Goal: Task Accomplishment & Management: Use online tool/utility

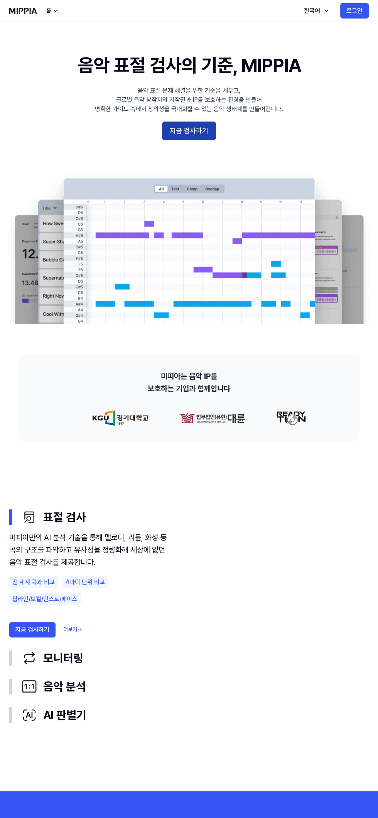
click at [211, 131] on button "지금 검사하기" at bounding box center [189, 130] width 54 height 19
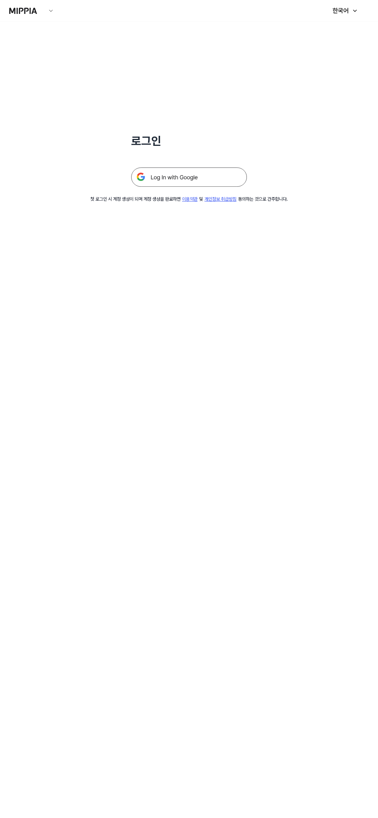
click at [228, 178] on img at bounding box center [189, 176] width 116 height 19
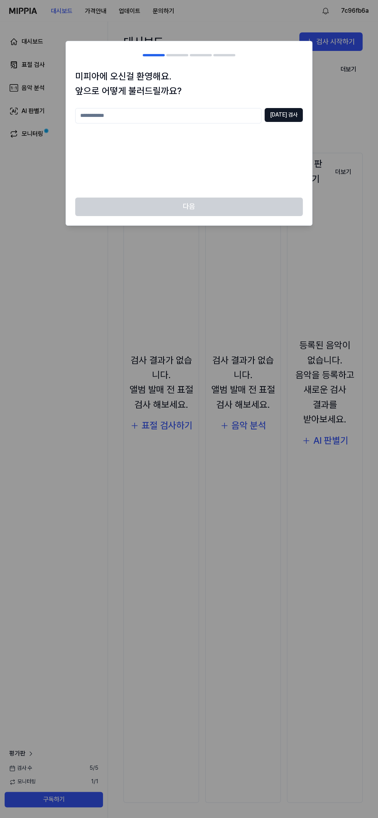
click at [202, 117] on input "text" at bounding box center [168, 115] width 186 height 15
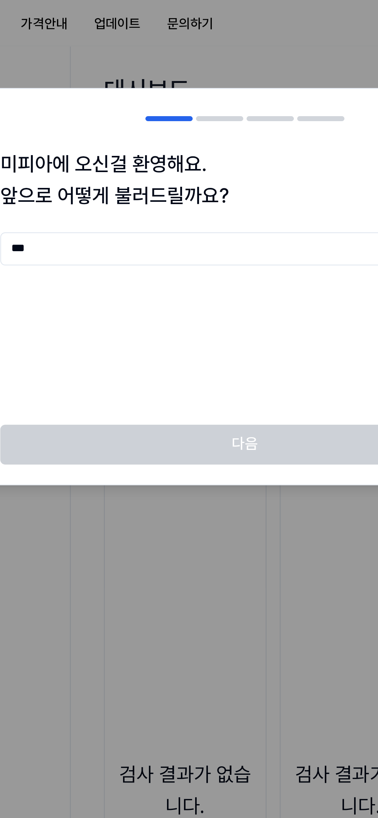
type input "***"
click at [211, 154] on div "*** 중복 검사" at bounding box center [189, 148] width 228 height 80
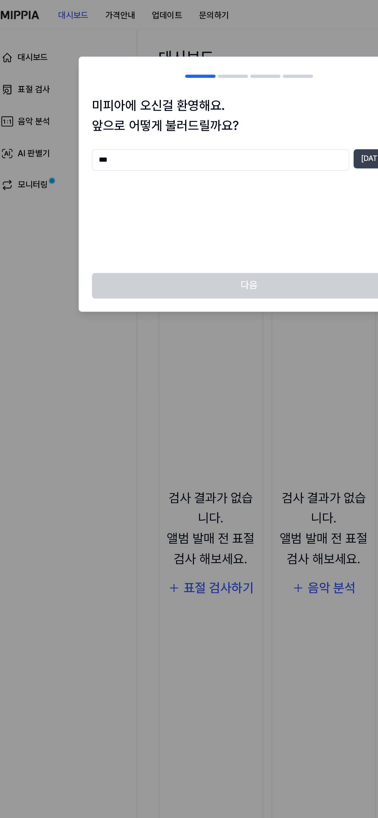
click at [275, 115] on button "중복 검사" at bounding box center [284, 115] width 38 height 14
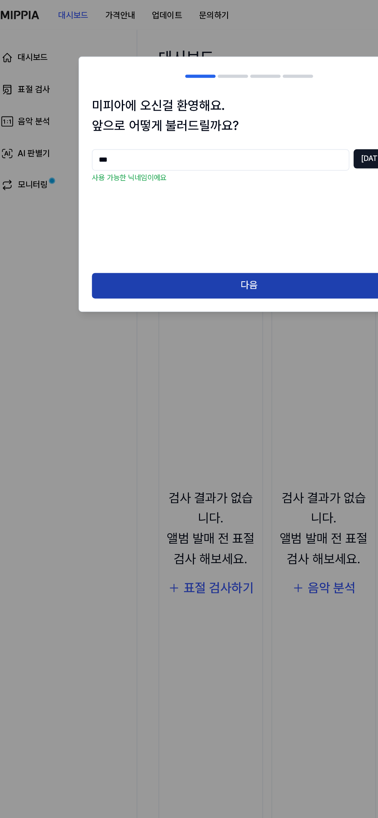
click at [210, 204] on button "다음" at bounding box center [189, 206] width 228 height 19
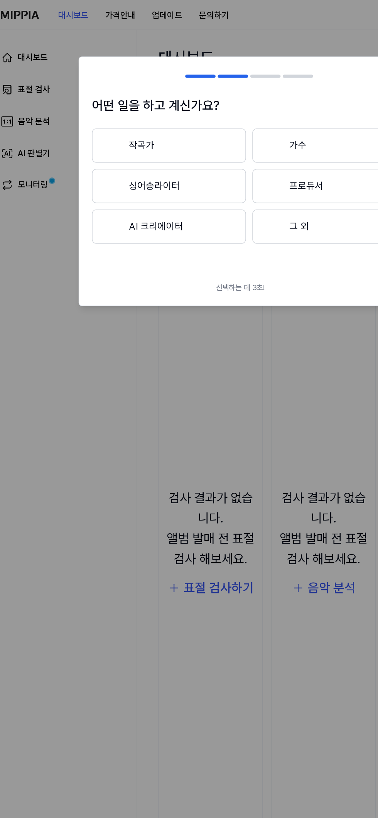
click at [248, 135] on button "프로듀서" at bounding box center [246, 134] width 111 height 25
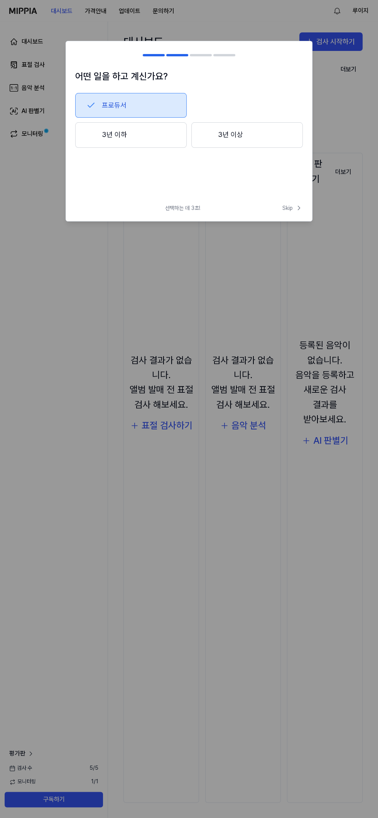
click at [161, 104] on button "프로듀서" at bounding box center [130, 105] width 111 height 25
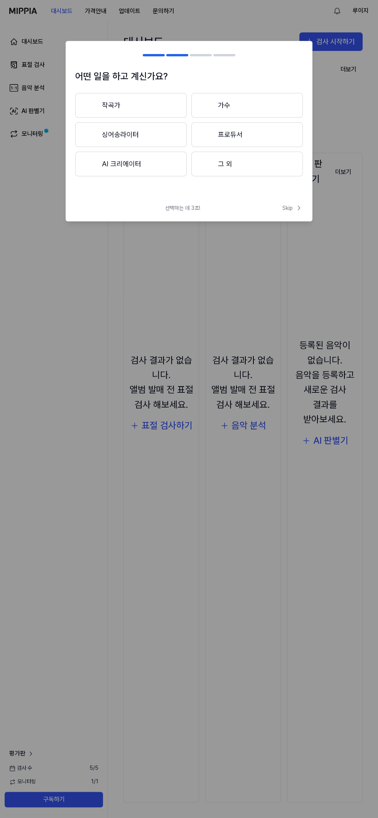
click at [272, 135] on button "프로듀서" at bounding box center [246, 134] width 111 height 25
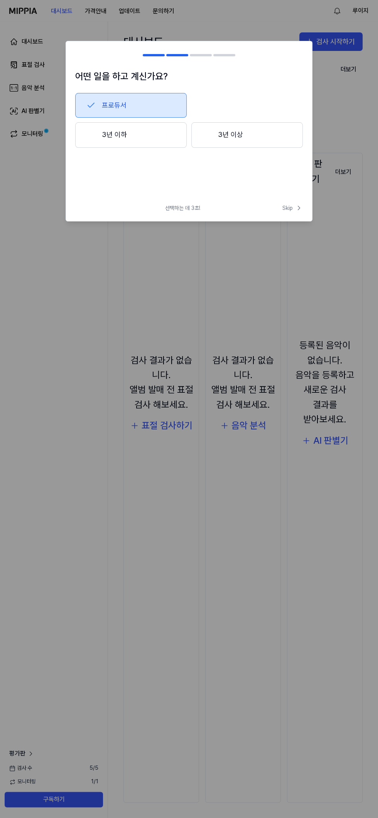
click at [150, 135] on button "3년 이하" at bounding box center [130, 134] width 111 height 25
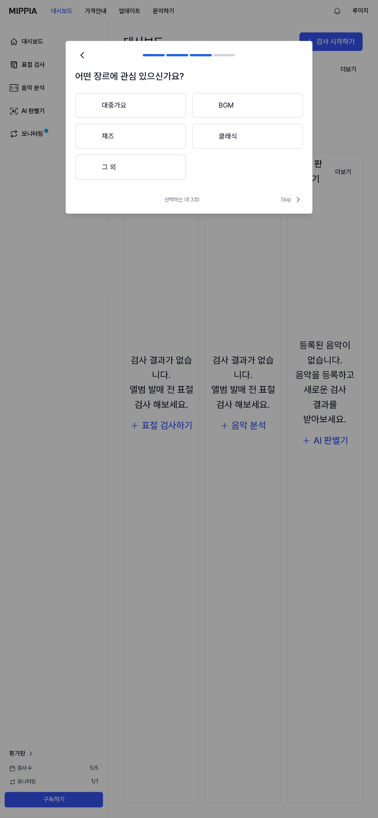
click at [165, 111] on button "대중가요" at bounding box center [130, 105] width 111 height 25
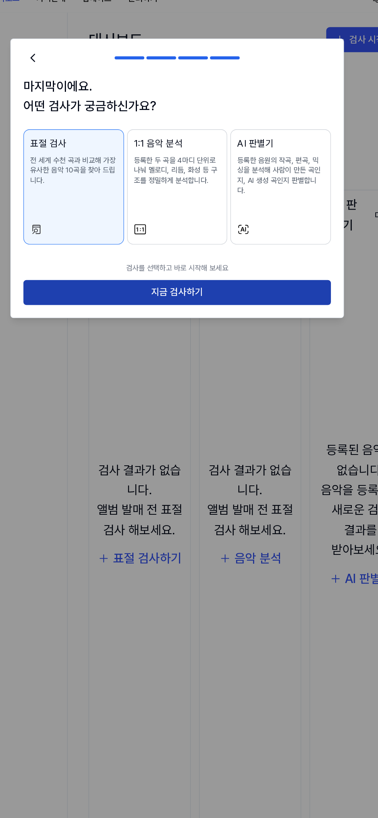
click at [221, 223] on button "지금 검사하기" at bounding box center [189, 228] width 228 height 19
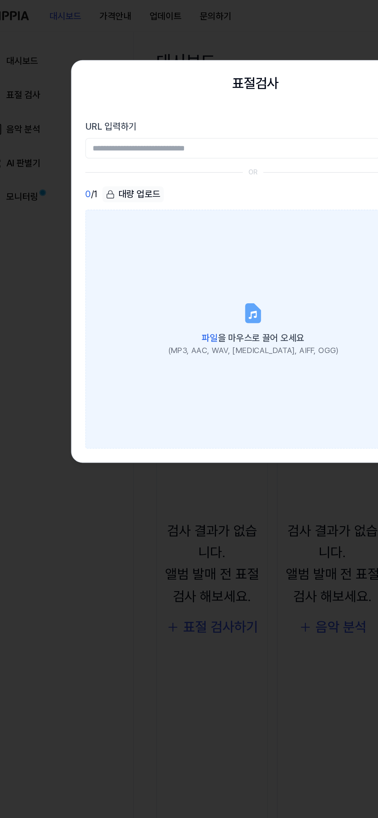
click at [218, 239] on div "(MP3, AAC, WAV, [MEDICAL_DATA], AIFF, OGG)" at bounding box center [189, 238] width 115 height 8
click at [0, 0] on input "파일 을 마우스로 끌어 오세요 (MP3, AAC, WAV, [MEDICAL_DATA], AIFF, OGG)" at bounding box center [0, 0] width 0 height 0
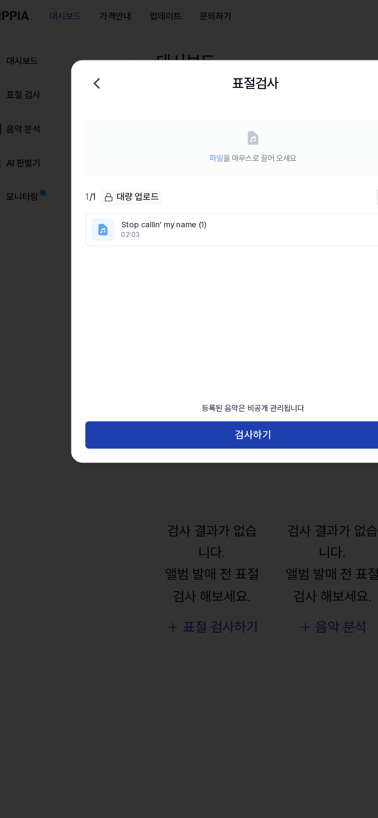
click at [222, 293] on button "검사하기" at bounding box center [189, 295] width 228 height 19
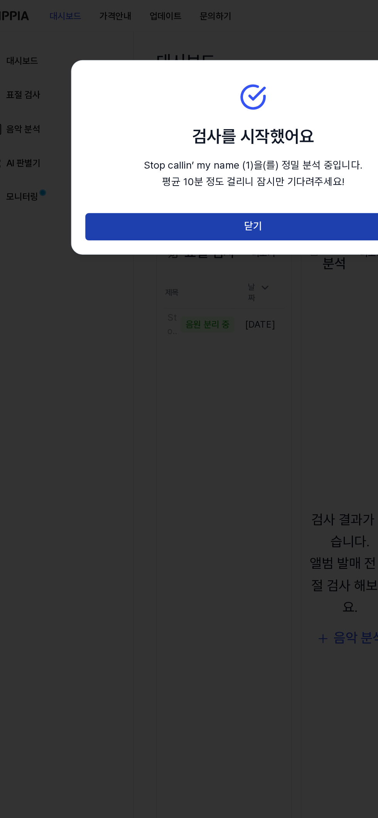
click at [220, 145] on button "닫기" at bounding box center [189, 154] width 228 height 19
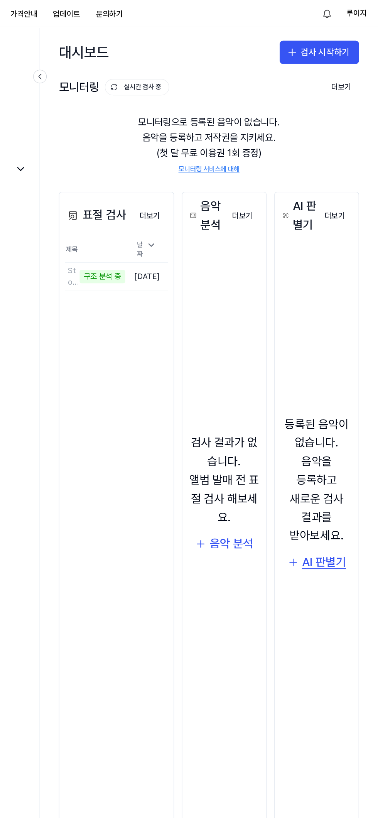
click at [339, 455] on div "AI 판별기" at bounding box center [334, 447] width 35 height 15
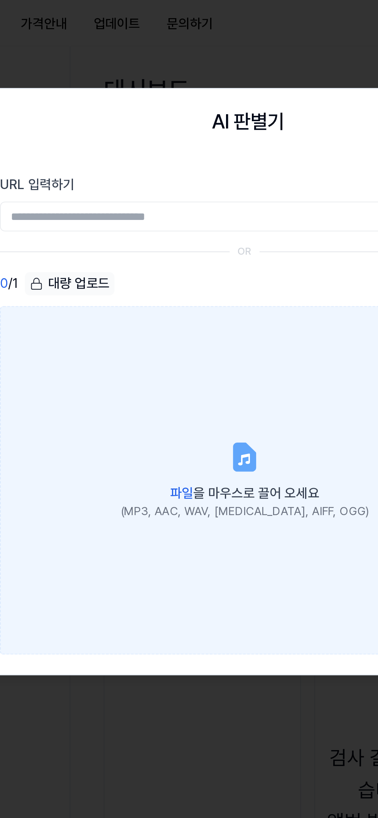
click at [195, 177] on label "파일 을 마우스로 끌어 오세요 (MP3, AAC, WAV, [MEDICAL_DATA], AIFF, OGG)" at bounding box center [189, 223] width 228 height 162
click at [0, 0] on input "파일 을 마우스로 끌어 오세요 (MP3, AAC, WAV, [MEDICAL_DATA], AIFF, OGG)" at bounding box center [0, 0] width 0 height 0
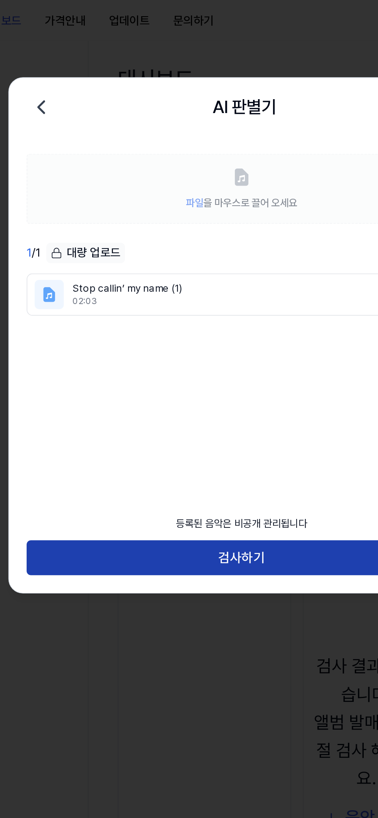
click at [198, 298] on button "검사하기" at bounding box center [189, 295] width 228 height 19
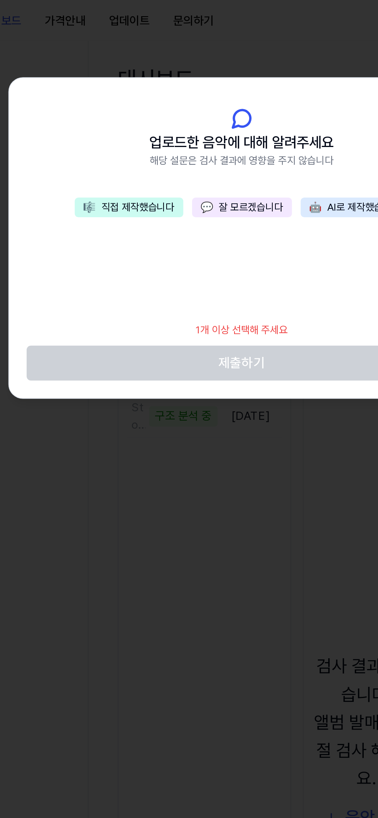
click at [139, 108] on button "🎼 직접 제작했습니다" at bounding box center [129, 110] width 57 height 11
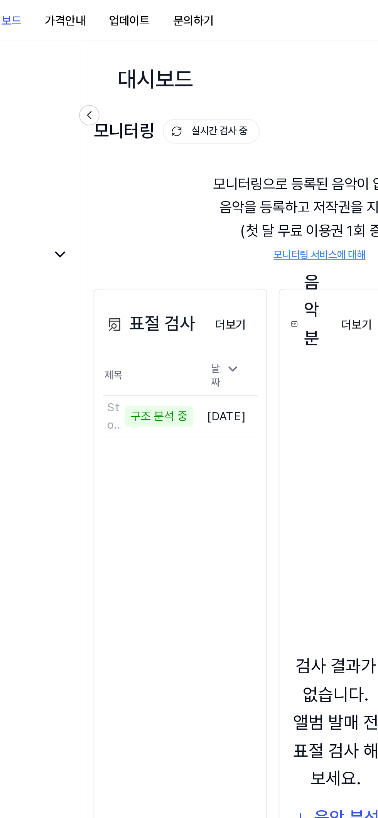
scroll to position [0, 30]
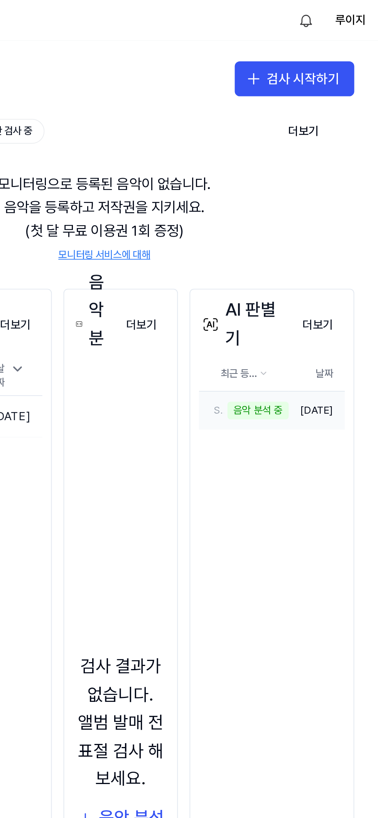
click at [335, 211] on td "[DATE]" at bounding box center [343, 217] width 30 height 20
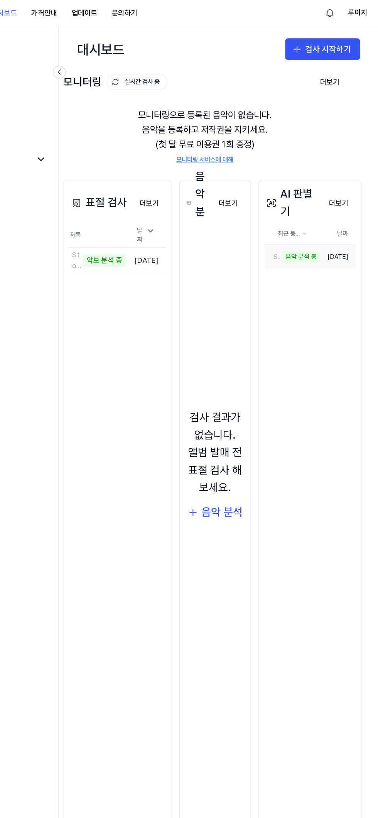
scroll to position [0, 0]
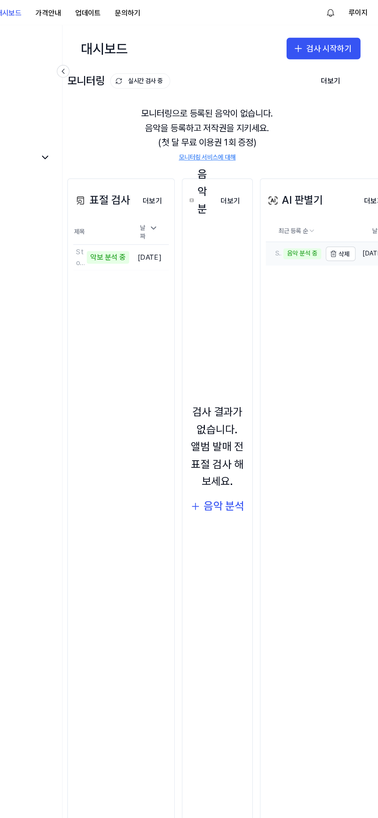
click at [325, 216] on div "음악 분석 중" at bounding box center [313, 217] width 32 height 9
click at [320, 196] on html "대시보드 가격안내 업데이트 문의하기 루이지 대시보드 표절 검사 음악 분석 AI 판별기 모니터링 평가판 검사 수 3 / 5 모니터링 1 / 1 …" at bounding box center [189, 409] width 378 height 818
click at [359, 166] on html "대시보드 가격안내 업데이트 문의하기 루이지 대시보드 표절 검사 음악 분석 AI 판별기 모니터링 평가판 검사 수 3 / 5 모니터링 1 / 1 …" at bounding box center [189, 409] width 378 height 818
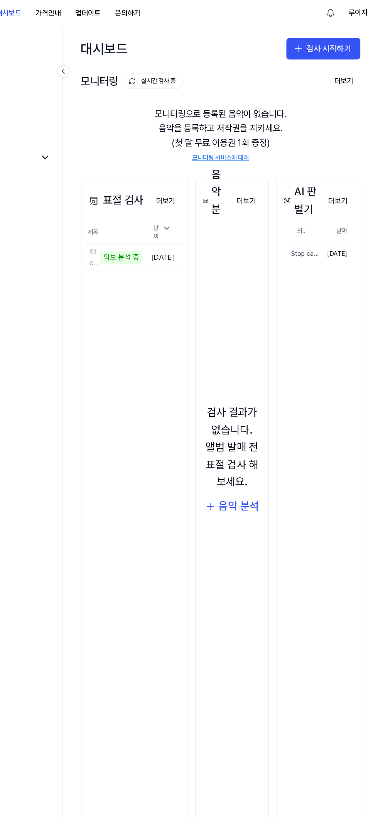
click at [337, 334] on div "AI 판별기 더보기 AI 판별기 최근 등록 순 날짜 Stop callin’ my name (1) 삭제 2025.10.12. 더보기" at bounding box center [326, 477] width 72 height 649
click at [260, 440] on div "음악 분석" at bounding box center [258, 432] width 35 height 15
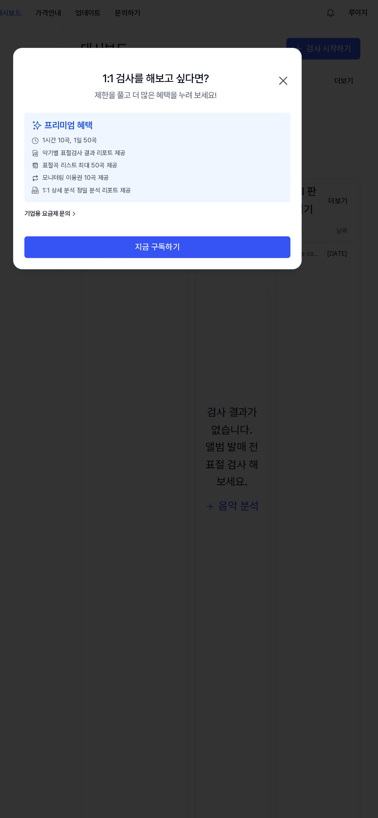
click at [299, 68] on icon "button" at bounding box center [296, 69] width 12 height 12
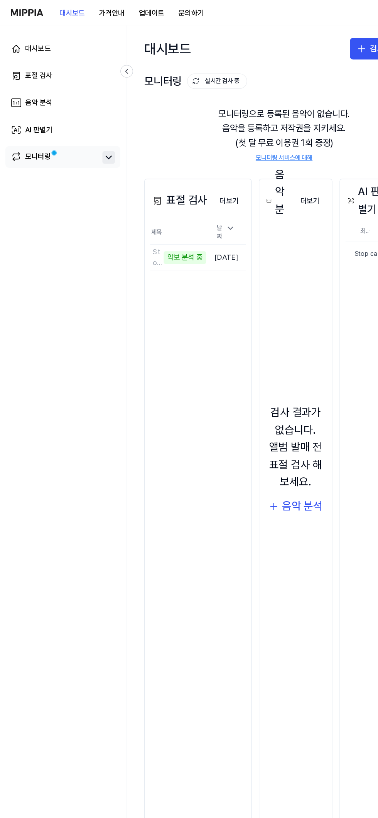
click at [95, 136] on icon at bounding box center [92, 134] width 9 height 9
click at [93, 135] on icon at bounding box center [92, 134] width 9 height 9
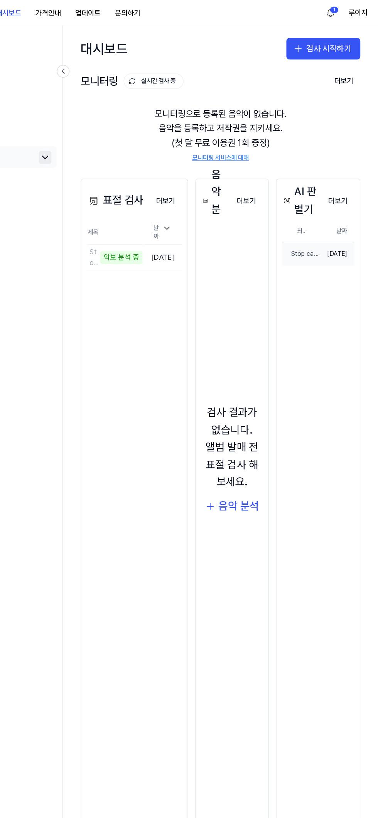
click at [332, 216] on td "[DATE]" at bounding box center [343, 217] width 30 height 20
click at [345, 214] on td "[DATE]" at bounding box center [343, 217] width 30 height 20
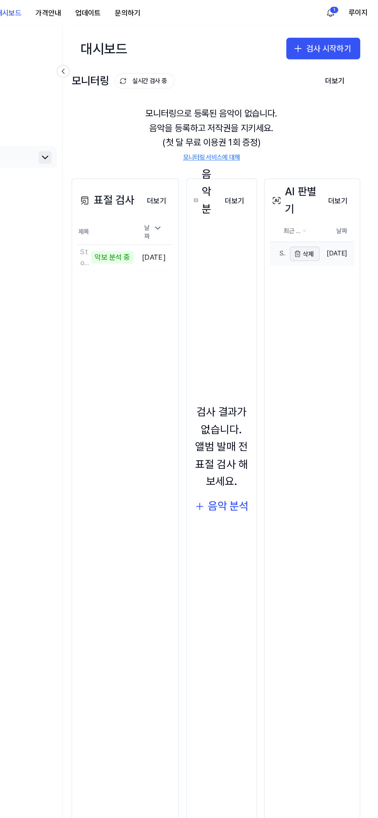
click at [316, 216] on button "삭제" at bounding box center [314, 217] width 25 height 12
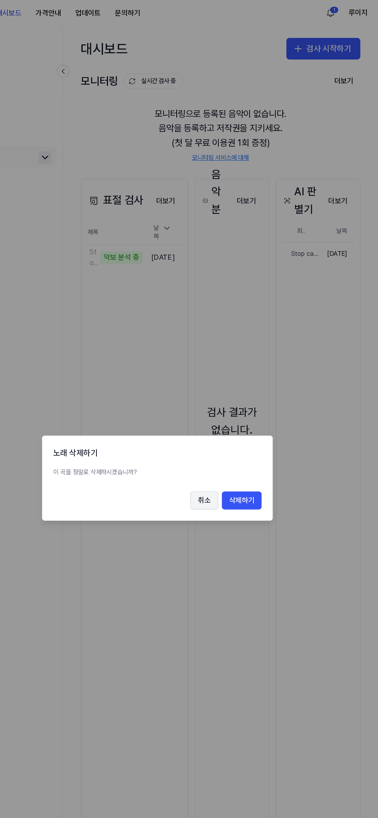
click at [221, 430] on button "취소" at bounding box center [229, 427] width 24 height 15
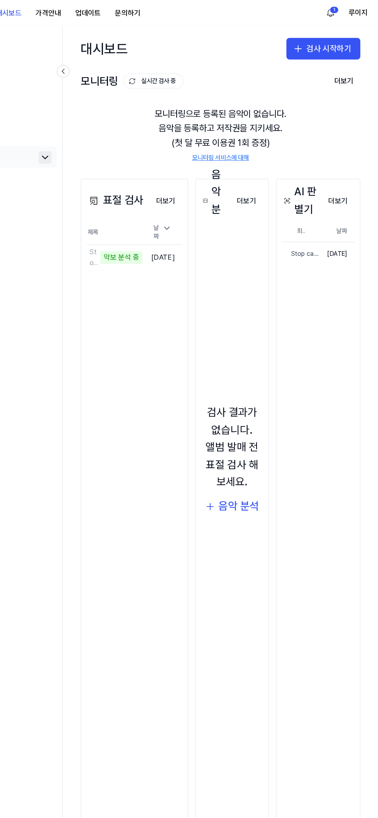
click at [331, 259] on div "AI 판별기 더보기 AI 판별기 최근 등록 순 날짜 Stop callin’ my name (1) 삭제 2025.10.12. 더보기" at bounding box center [326, 477] width 72 height 649
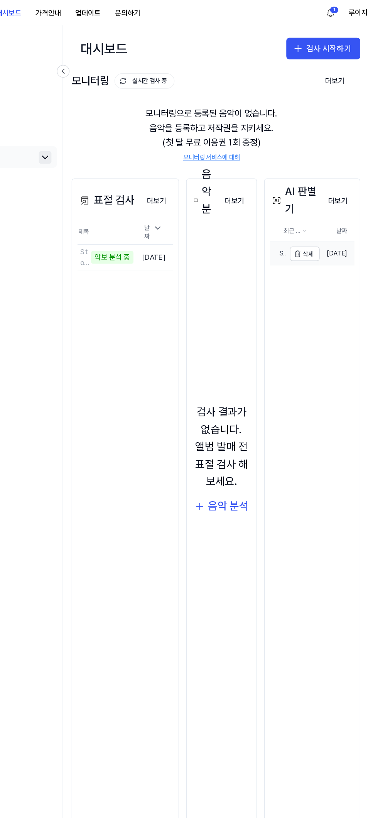
click at [294, 216] on div "Stop callin’ my name (1)" at bounding box center [291, 217] width 13 height 8
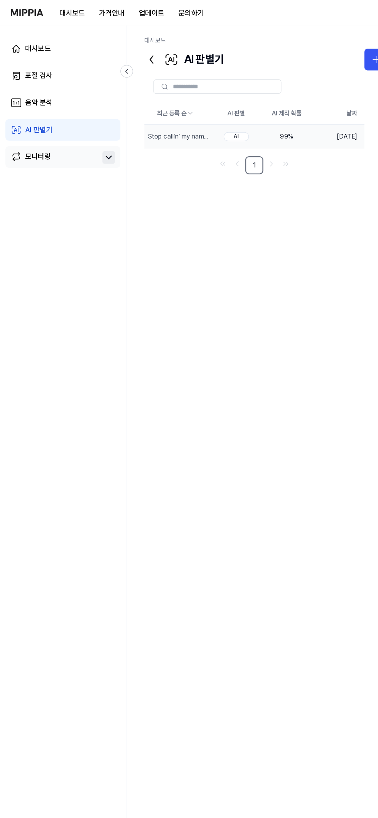
click at [66, 133] on link "모니터링" at bounding box center [46, 134] width 75 height 11
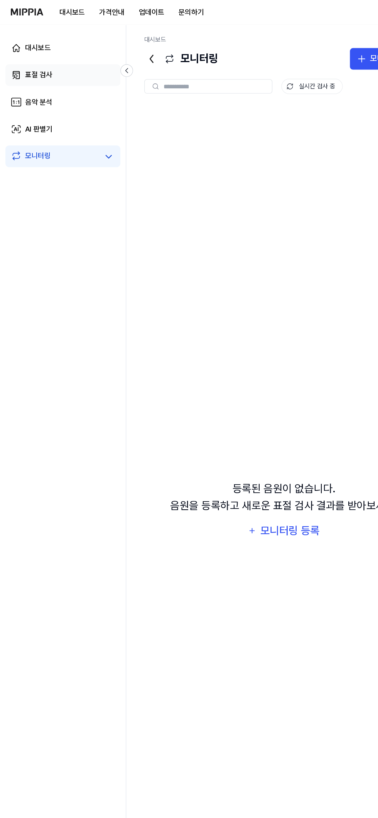
click at [46, 59] on link "표절 검사" at bounding box center [54, 65] width 98 height 19
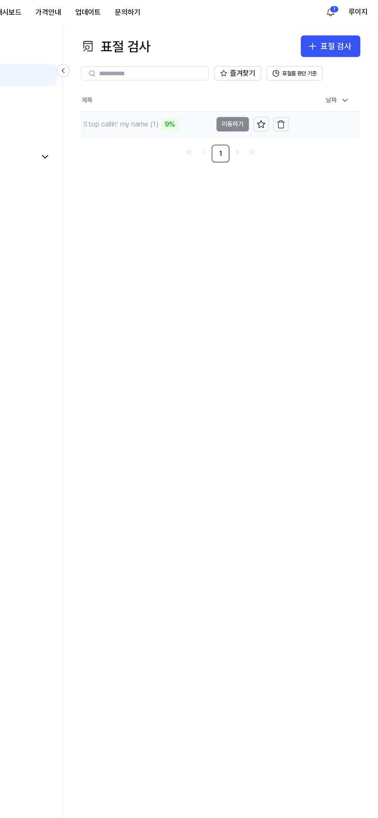
click at [185, 105] on div "Stop callin’ my name (1)" at bounding box center [158, 106] width 64 height 9
click at [248, 105] on td "Stop callin’ my name (1) 9% [PERSON_NAME]기" at bounding box center [212, 107] width 178 height 22
click at [240, 106] on td "Stop callin’ my name (1) 10% [PERSON_NAME]기" at bounding box center [212, 107] width 178 height 22
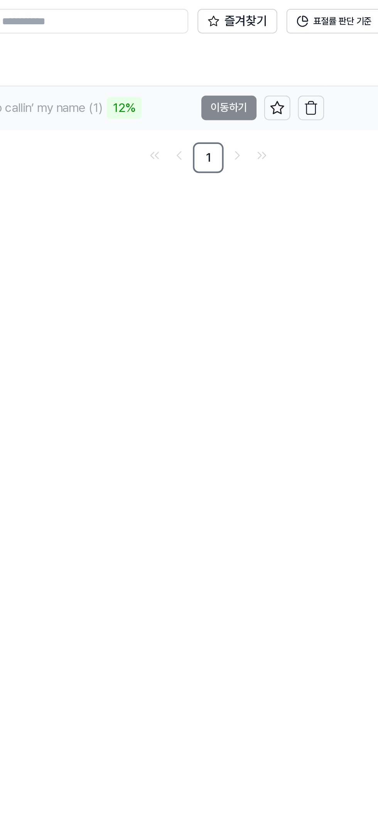
click at [246, 103] on td "Stop callin’ my name (1) 12% [PERSON_NAME]기" at bounding box center [212, 107] width 178 height 22
click at [164, 111] on div "Stop callin’ my name (1) 12%" at bounding box center [166, 106] width 86 height 11
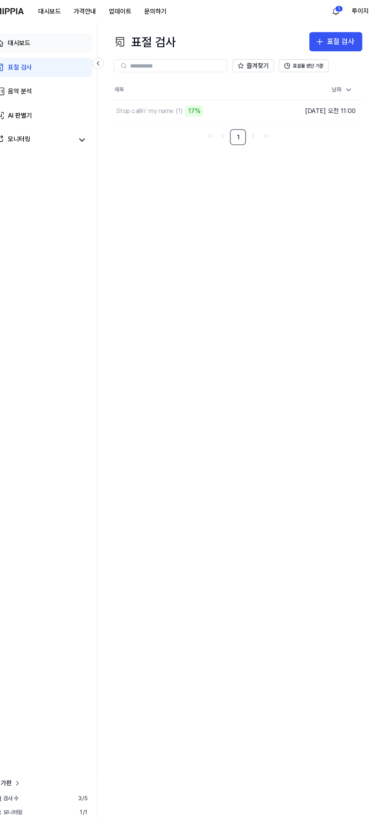
click at [61, 35] on link "대시보드" at bounding box center [54, 41] width 98 height 19
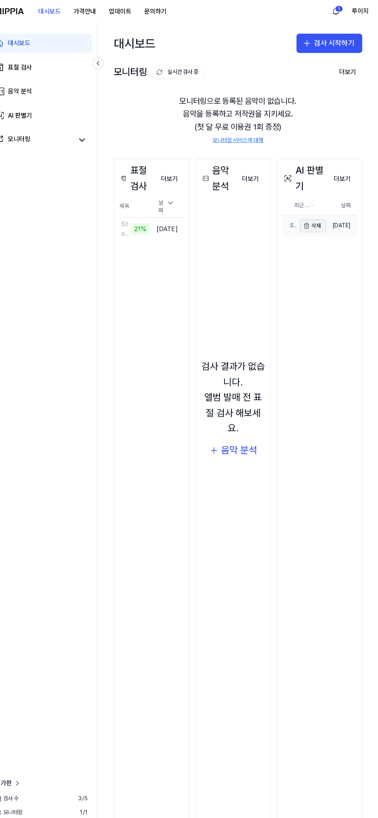
click at [315, 216] on button "삭제" at bounding box center [314, 217] width 25 height 12
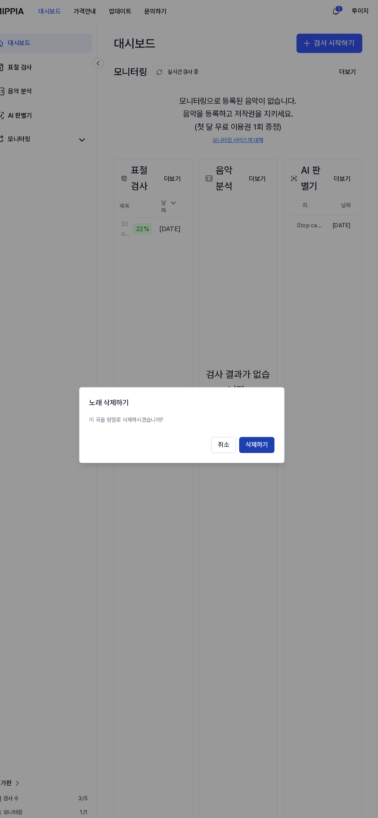
click at [269, 425] on button "삭제하기" at bounding box center [261, 427] width 34 height 15
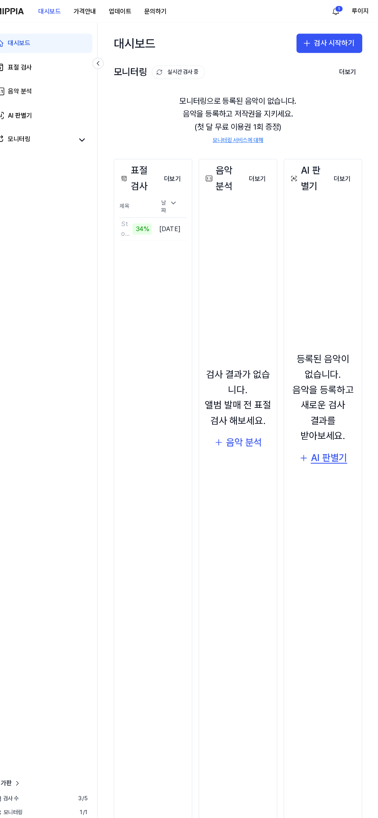
click at [339, 448] on div "AI 판별기" at bounding box center [330, 440] width 35 height 15
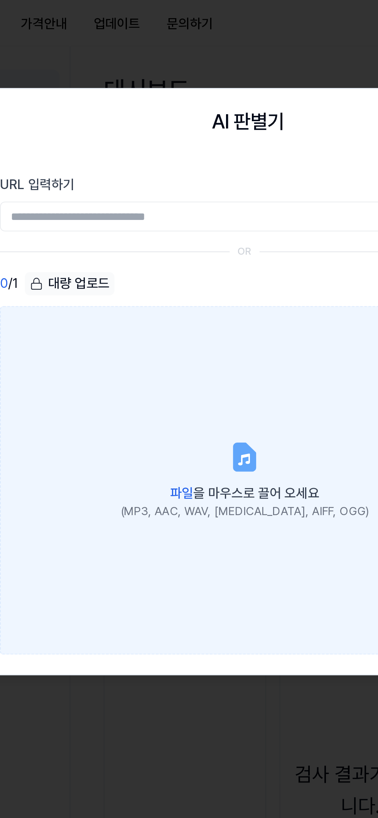
click at [179, 184] on label "파일 을 마우스로 끌어 오세요 (MP3, AAC, WAV, [MEDICAL_DATA], AIFF, OGG)" at bounding box center [189, 223] width 228 height 162
click at [0, 0] on input "파일 을 마우스로 끌어 오세요 (MP3, AAC, WAV, [MEDICAL_DATA], AIFF, OGG)" at bounding box center [0, 0] width 0 height 0
click at [194, 221] on label "파일 을 마우스로 끌어 오세요 (MP3, AAC, WAV, [MEDICAL_DATA], AIFF, OGG)" at bounding box center [189, 223] width 228 height 162
click at [0, 0] on input "파일 을 마우스로 끌어 오세요 (MP3, AAC, WAV, [MEDICAL_DATA], AIFF, OGG)" at bounding box center [0, 0] width 0 height 0
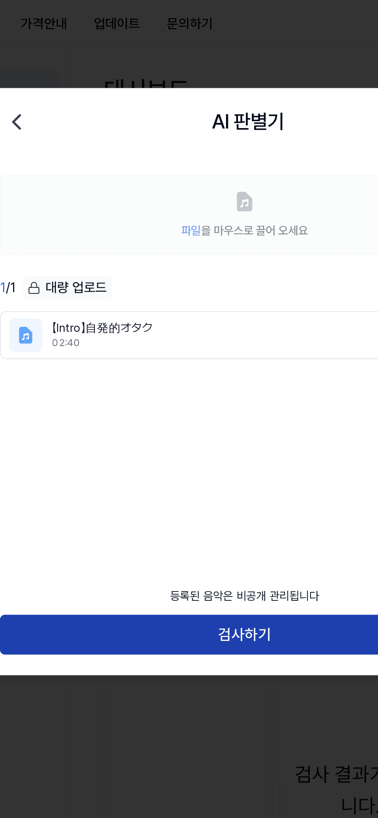
click at [195, 290] on button "검사하기" at bounding box center [189, 295] width 228 height 19
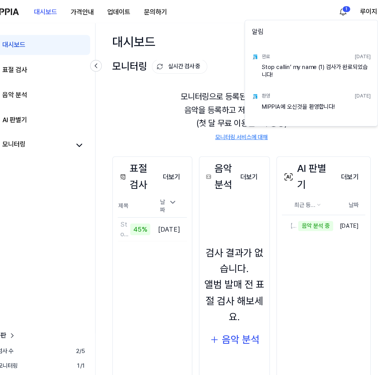
click at [336, 11] on html "대시보드 가격안내 업데이트 문의하기 1 루이지 대시보드 표절 검사 음악 분석 AI 판별기 모니터링 평가판 검사 [DATE] 모니터링 1 / 1…" at bounding box center [189, 187] width 378 height 375
click at [169, 112] on html "대시보드 가격안내 업데이트 문의하기 루이지 대시보드 표절 검사 음악 분석 AI 판별기 모니터링 평가판 검사 [DATE] 모니터링 1 / 1 구…" at bounding box center [189, 187] width 378 height 375
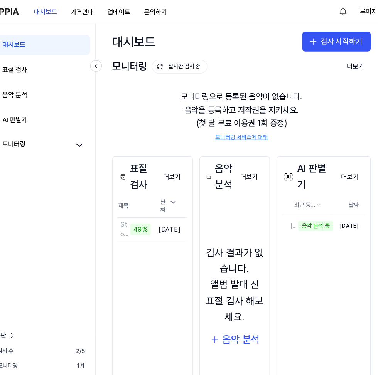
scroll to position [5, 0]
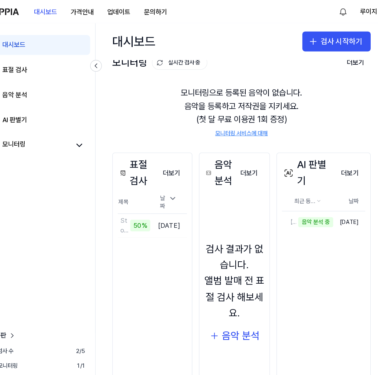
click at [273, 87] on div "모니터링으로 등록된 음악이 없습니다. 음악을 등록하고 저작권을 지키세요. (첫 달 무료 이용권 1회 증정) 모니터링 서비스에 대해" at bounding box center [242, 104] width 239 height 66
click at [91, 135] on icon at bounding box center [92, 134] width 9 height 9
click at [68, 137] on link "모니터링" at bounding box center [46, 134] width 75 height 11
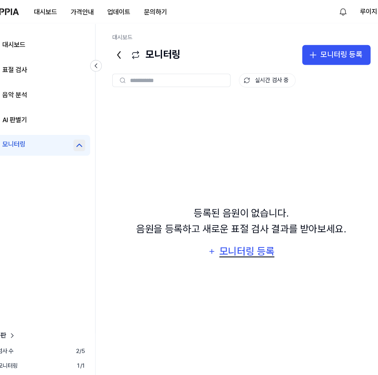
click at [260, 240] on div "모니터링 등록" at bounding box center [248, 233] width 52 height 15
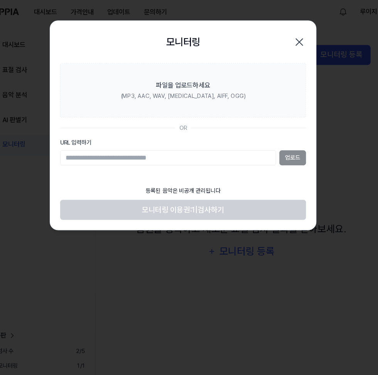
click at [297, 37] on icon "button" at bounding box center [296, 39] width 6 height 6
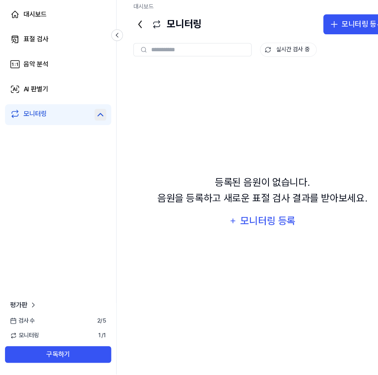
scroll to position [0, 0]
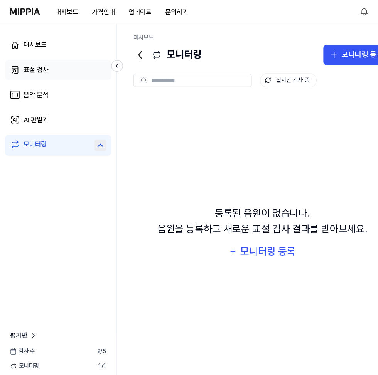
click at [49, 64] on link "표절 검사" at bounding box center [54, 65] width 98 height 19
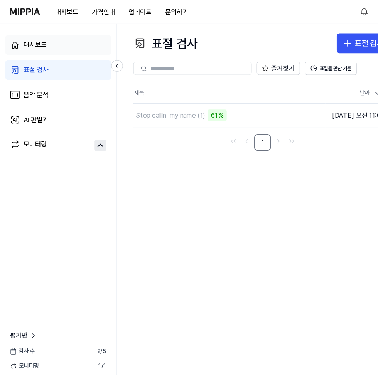
click at [61, 44] on link "대시보드" at bounding box center [54, 41] width 98 height 19
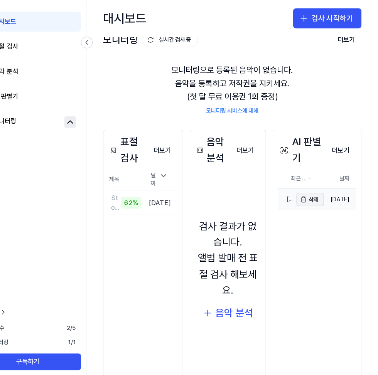
click at [306, 207] on icon "button" at bounding box center [309, 206] width 6 height 6
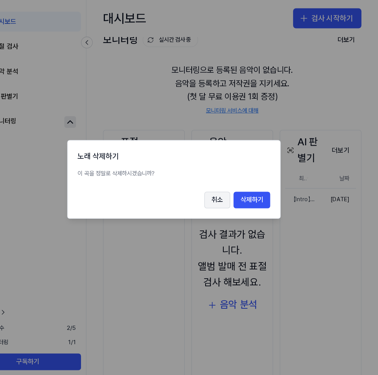
click at [228, 211] on button "취소" at bounding box center [229, 206] width 24 height 15
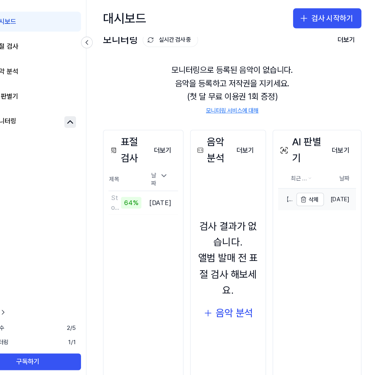
click at [290, 205] on div "【Intro】自発的オタク" at bounding box center [291, 206] width 13 height 8
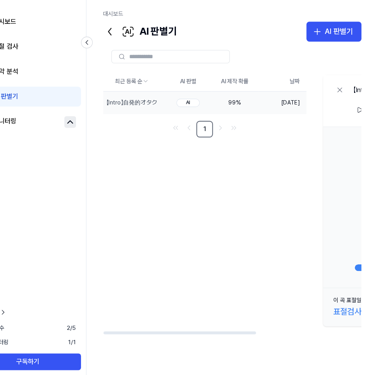
click at [202, 116] on div "AI" at bounding box center [202, 117] width 22 height 8
click at [159, 115] on icon "button" at bounding box center [162, 116] width 6 height 6
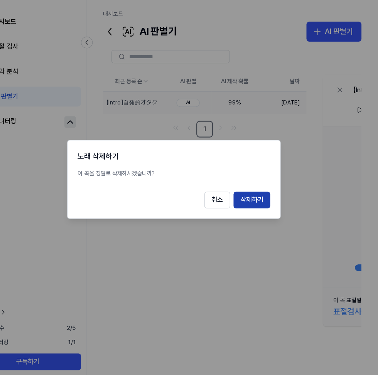
click at [268, 206] on button "삭제하기" at bounding box center [261, 206] width 34 height 15
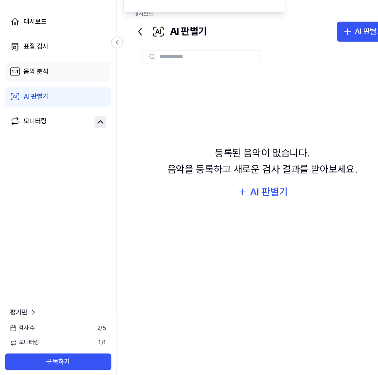
click at [73, 86] on link "음악 분석" at bounding box center [54, 88] width 98 height 19
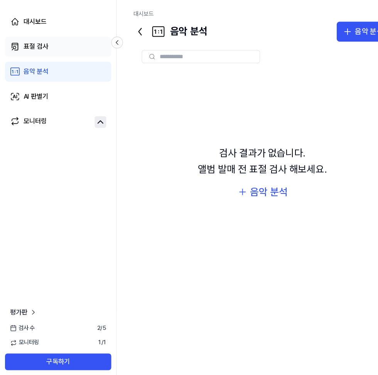
click at [75, 68] on link "표절 검사" at bounding box center [54, 65] width 98 height 19
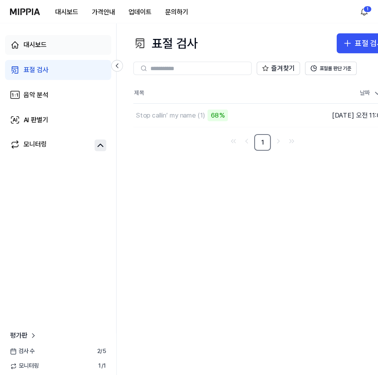
click at [62, 44] on link "대시보드" at bounding box center [54, 41] width 98 height 19
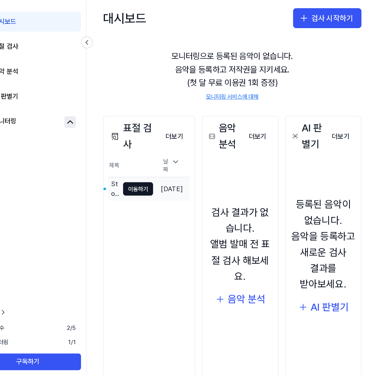
click at [138, 192] on td "Stop callin’ my name (1) [PERSON_NAME]기" at bounding box center [148, 197] width 41 height 22
click at [157, 191] on button "이동하기" at bounding box center [156, 197] width 28 height 12
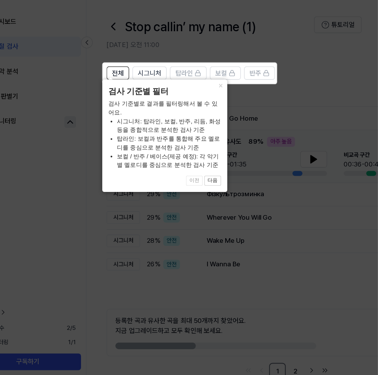
click at [225, 188] on button "다음" at bounding box center [224, 188] width 15 height 9
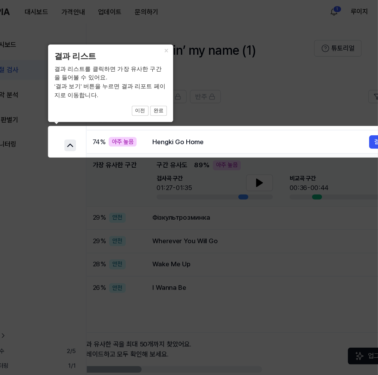
click at [177, 100] on button "완료" at bounding box center [174, 102] width 15 height 9
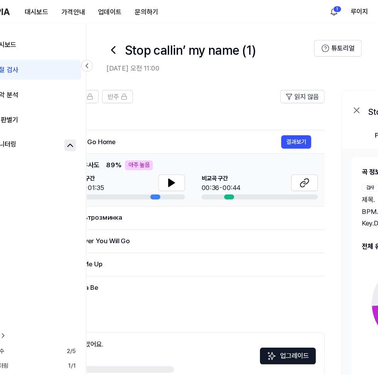
scroll to position [0, 132]
click at [184, 167] on icon at bounding box center [186, 169] width 5 height 7
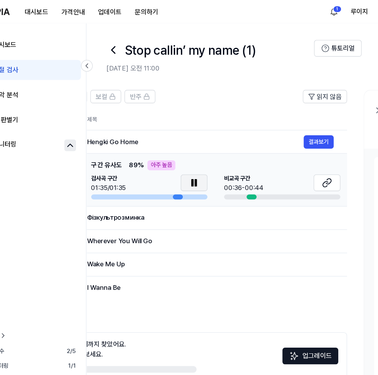
scroll to position [0, 111]
click at [204, 167] on icon at bounding box center [206, 169] width 9 height 9
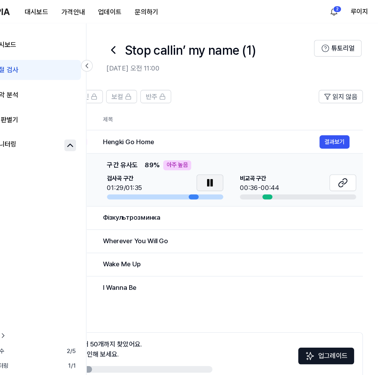
scroll to position [0, 100]
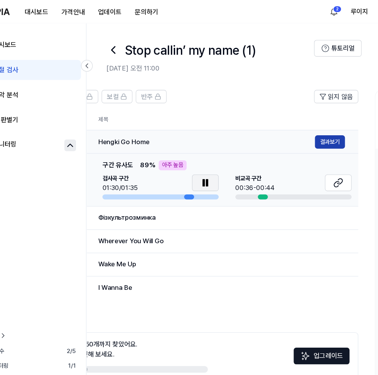
click at [334, 131] on button "결과보기" at bounding box center [333, 131] width 28 height 12
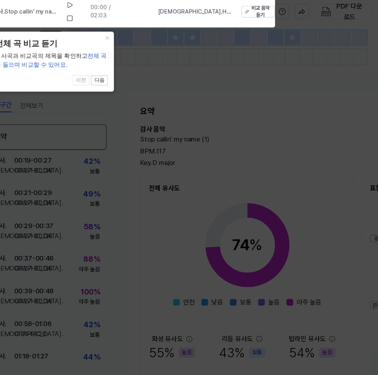
click at [119, 73] on button "다음" at bounding box center [119, 74] width 15 height 9
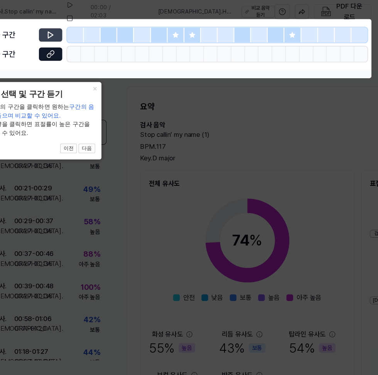
click at [73, 32] on icon at bounding box center [75, 33] width 8 height 8
click at [111, 141] on button "다음" at bounding box center [108, 137] width 15 height 9
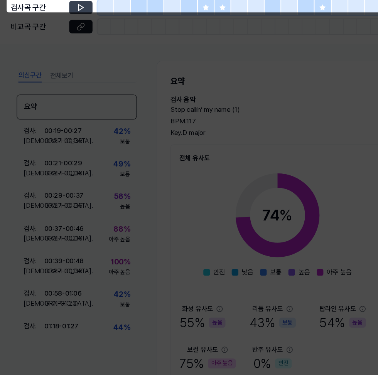
scroll to position [0, 0]
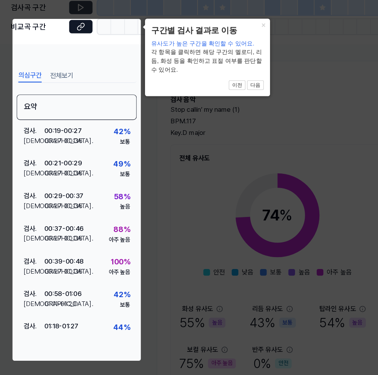
click at [238, 102] on button "다음" at bounding box center [236, 106] width 15 height 9
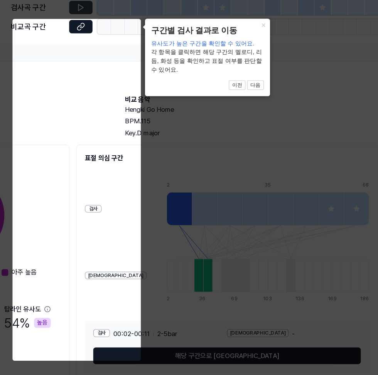
scroll to position [35, 0]
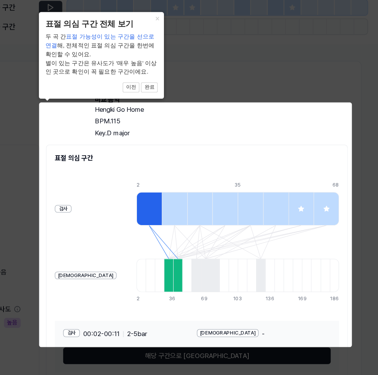
click at [169, 107] on button "완료" at bounding box center [166, 108] width 15 height 9
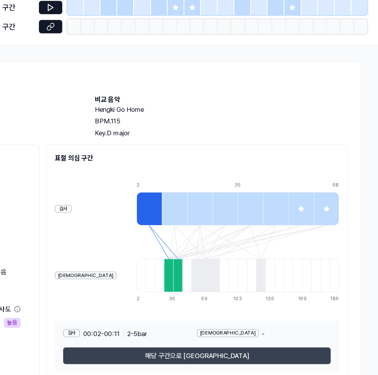
click at [202, 349] on button "해당 구간으로 [GEOGRAPHIC_DATA]" at bounding box center [210, 356] width 248 height 15
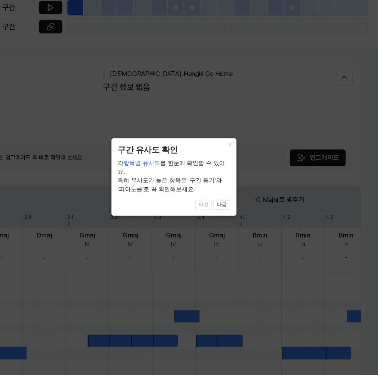
scroll to position [0, 245]
click at [235, 213] on button "다음" at bounding box center [233, 217] width 15 height 9
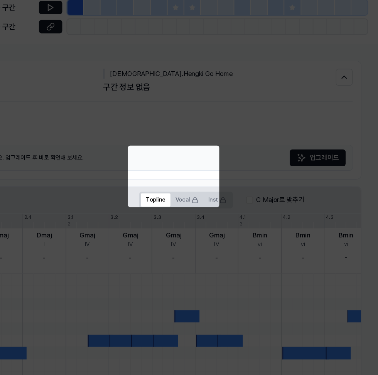
scroll to position [35, 0]
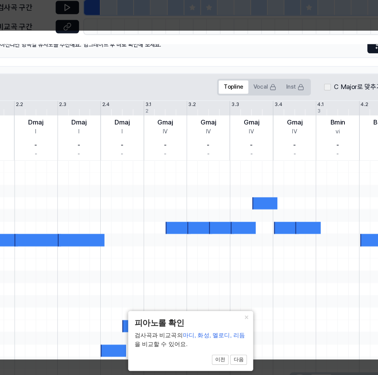
click at [234, 361] on button "다음" at bounding box center [233, 360] width 15 height 9
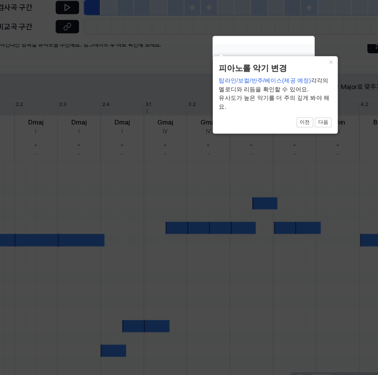
click at [312, 143] on button "다음" at bounding box center [311, 141] width 15 height 9
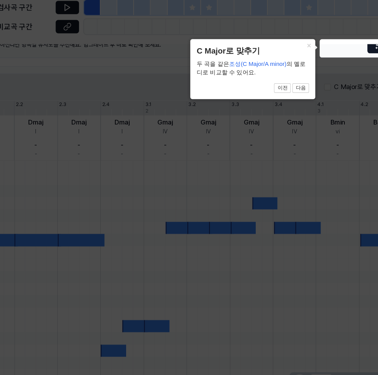
click at [290, 108] on button "다음" at bounding box center [290, 109] width 15 height 9
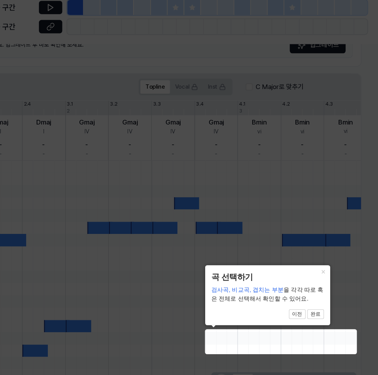
click at [320, 320] on button "완료" at bounding box center [319, 318] width 15 height 9
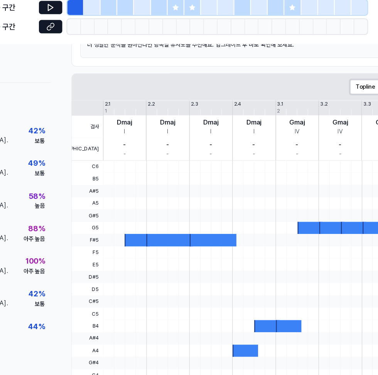
scroll to position [105, 46]
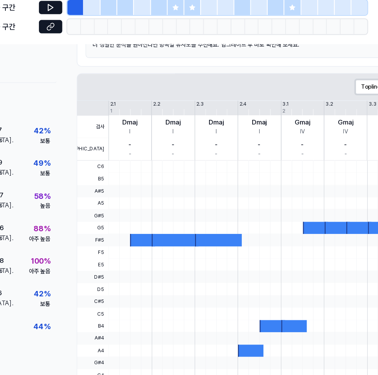
click at [159, 245] on div at bounding box center [159, 250] width 23 height 11
click at [160, 245] on div at bounding box center [159, 250] width 23 height 11
click at [201, 245] on div at bounding box center [190, 250] width 43 height 11
click at [233, 245] on div at bounding box center [230, 250] width 43 height 11
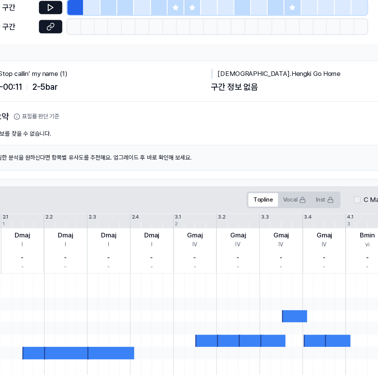
scroll to position [0, 0]
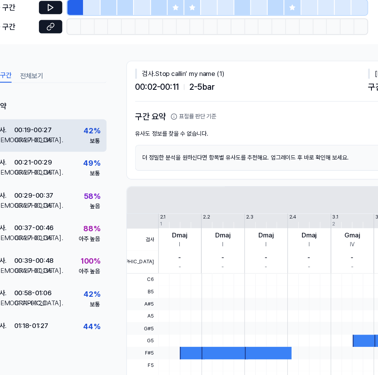
click at [108, 143] on div "42 %" at bounding box center [112, 148] width 15 height 11
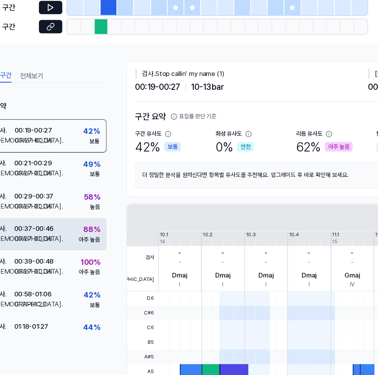
click at [105, 235] on div "88 %" at bounding box center [112, 240] width 15 height 11
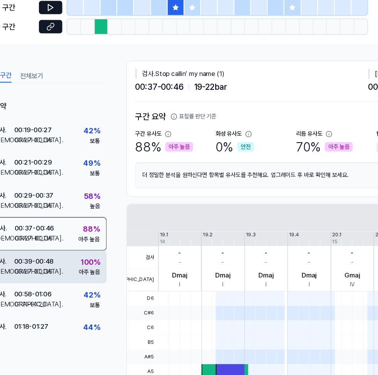
click at [103, 265] on div "100 %" at bounding box center [112, 270] width 18 height 11
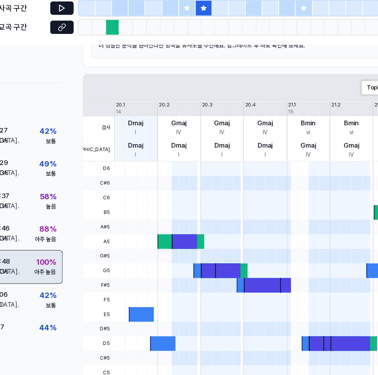
scroll to position [121, 50]
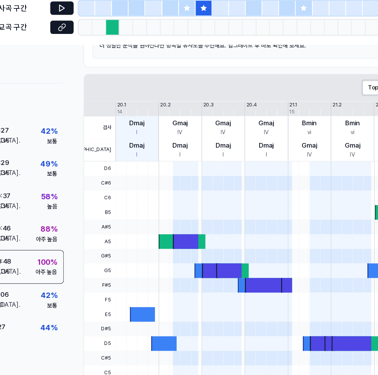
click at [192, 244] on div at bounding box center [188, 250] width 23 height 13
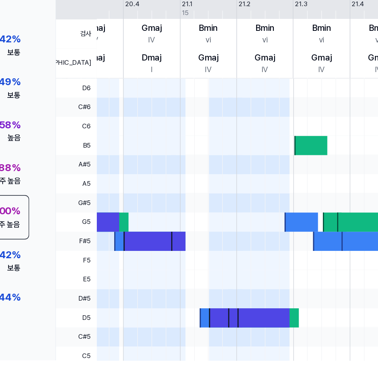
scroll to position [0, 204]
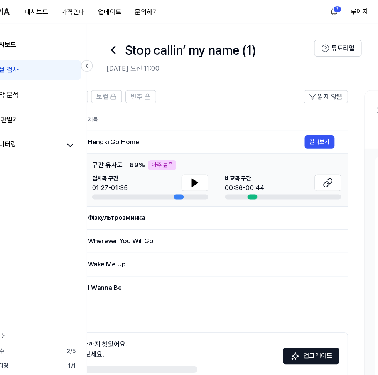
scroll to position [0, 118]
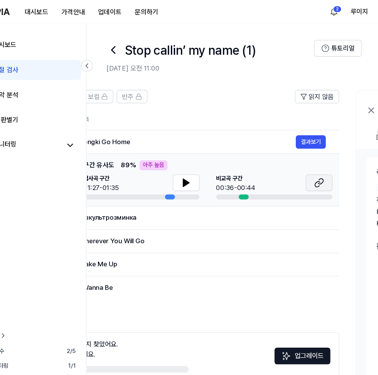
click at [322, 168] on icon at bounding box center [323, 169] width 9 height 9
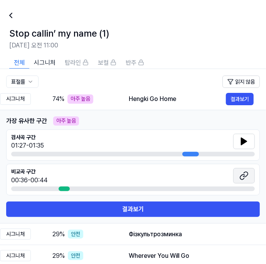
scroll to position [0, 0]
click at [244, 142] on icon at bounding box center [243, 141] width 5 height 7
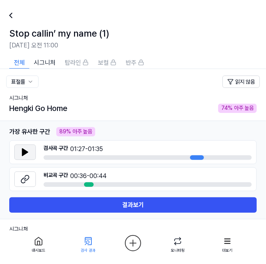
click at [27, 149] on icon at bounding box center [24, 152] width 9 height 9
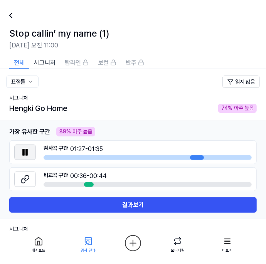
click at [27, 149] on icon at bounding box center [24, 152] width 9 height 9
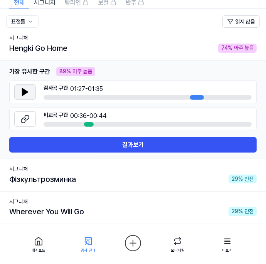
scroll to position [62, 0]
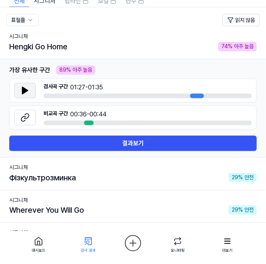
click at [93, 121] on div at bounding box center [89, 123] width 10 height 5
click at [26, 115] on icon at bounding box center [24, 117] width 9 height 9
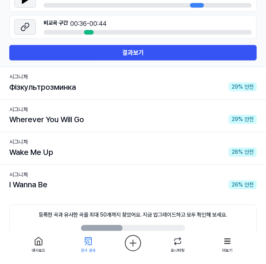
scroll to position [153, 0]
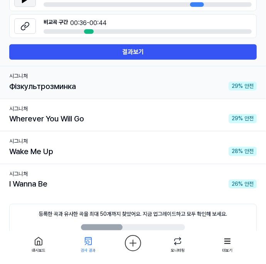
click at [206, 91] on div "Фізкультрозминка 29 % 안전" at bounding box center [133, 86] width 248 height 12
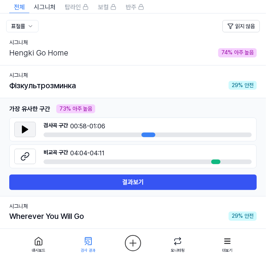
click at [25, 125] on icon at bounding box center [24, 129] width 9 height 9
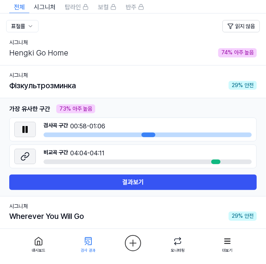
click at [29, 157] on icon at bounding box center [24, 156] width 9 height 9
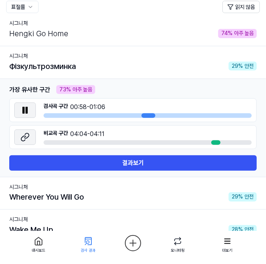
scroll to position [0, 0]
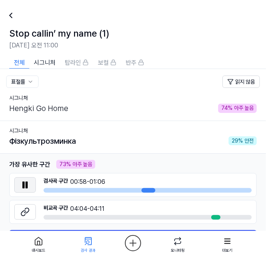
click at [222, 245] on icon at bounding box center [227, 241] width 11 height 11
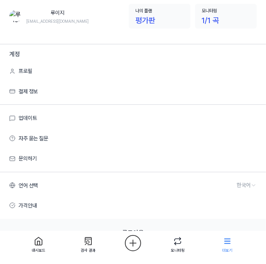
click at [92, 245] on icon at bounding box center [88, 241] width 11 height 11
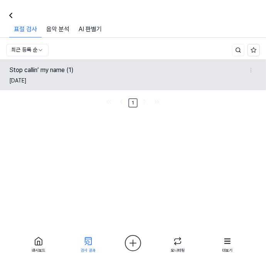
click at [189, 74] on div "Stop callin’ my name (1)" at bounding box center [127, 70] width 236 height 9
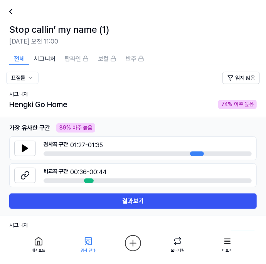
scroll to position [4, 0]
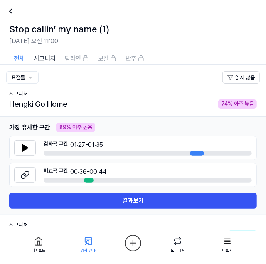
click at [227, 247] on icon at bounding box center [227, 241] width 11 height 11
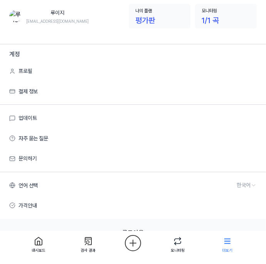
click at [37, 245] on icon at bounding box center [38, 242] width 7 height 8
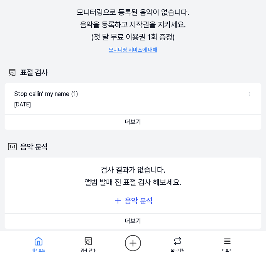
scroll to position [37, 0]
click at [250, 92] on html "대시보드 가격안내 업데이트 문의하기 2 루이지 대시보드 표절 검사 음악 분석 AI 판별기 모니터링 평가판 검사 [DATE] 모니터링 1 / 1…" at bounding box center [133, 95] width 266 height 264
click at [244, 107] on button "삭제" at bounding box center [242, 108] width 46 height 12
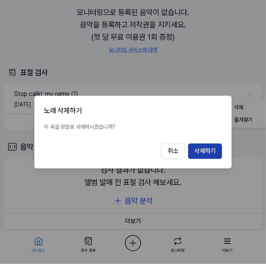
click at [207, 159] on button "삭제하기" at bounding box center [205, 150] width 34 height 15
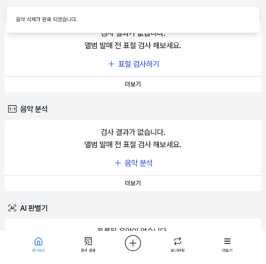
scroll to position [137, 0]
